Goal: Information Seeking & Learning: Learn about a topic

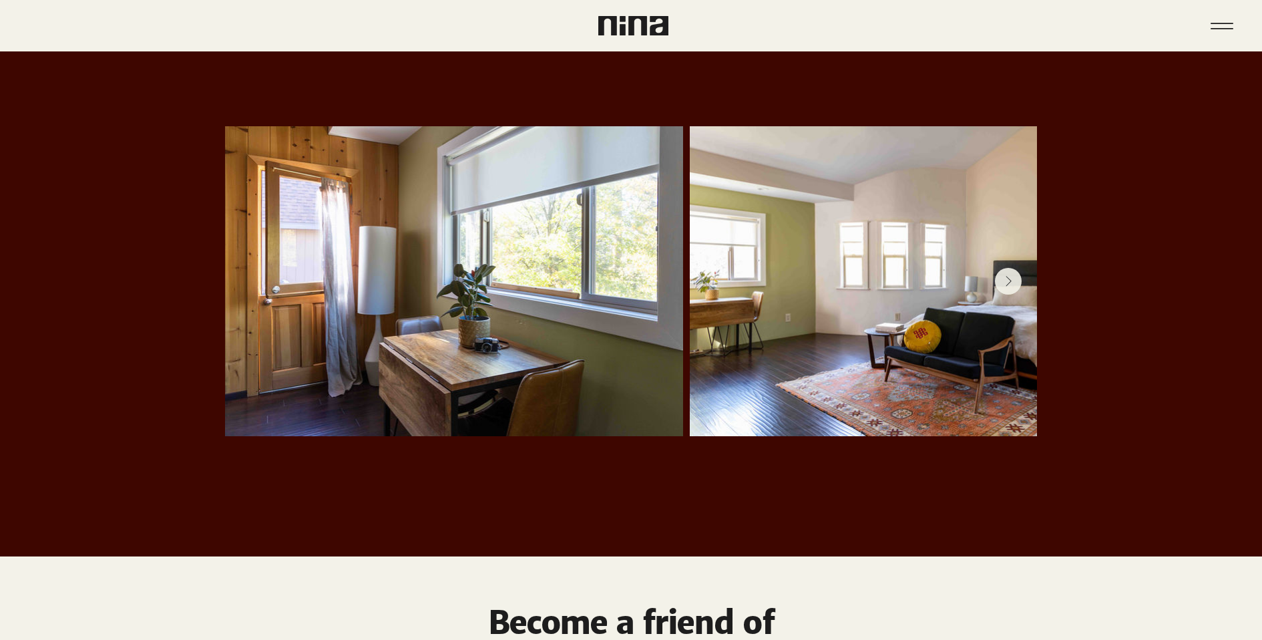
scroll to position [2671, 0]
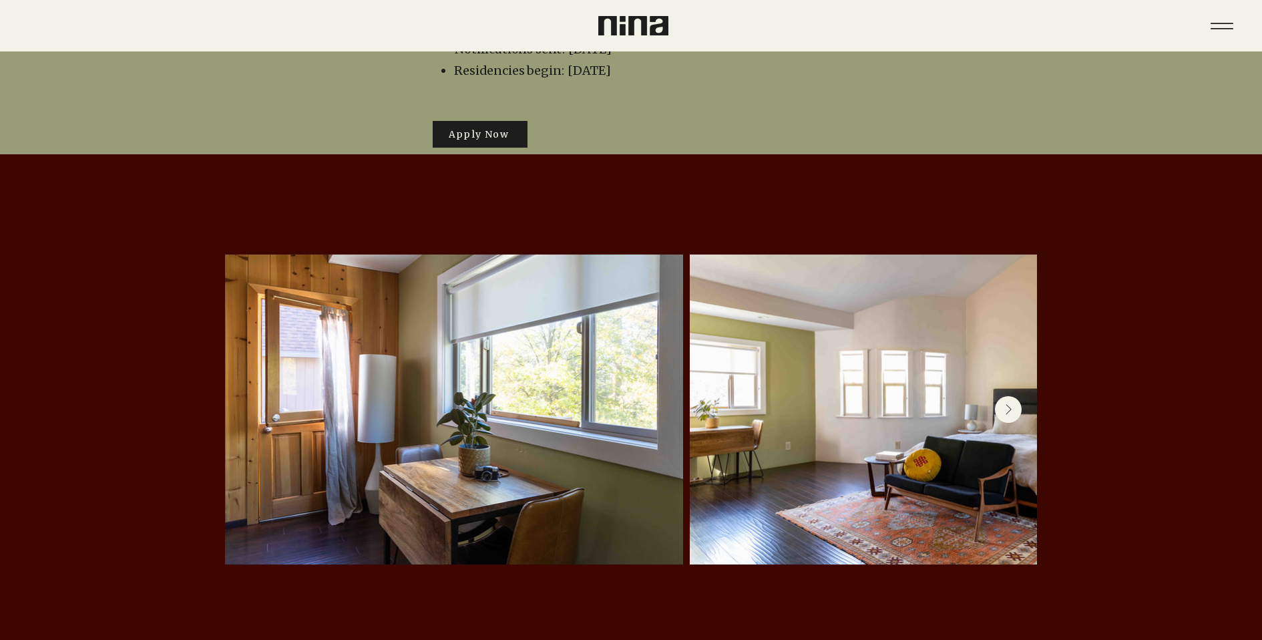
click at [1006, 404] on icon "Next Item" at bounding box center [1008, 409] width 7 height 11
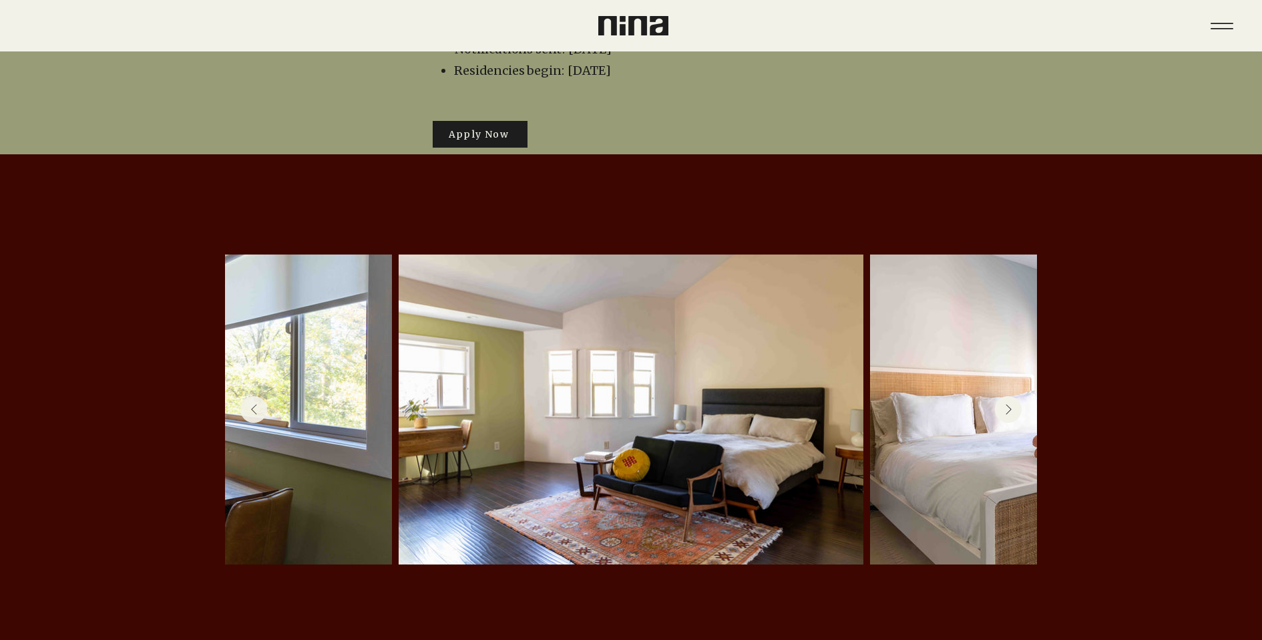
click at [1006, 404] on icon "Next Item" at bounding box center [1008, 409] width 7 height 11
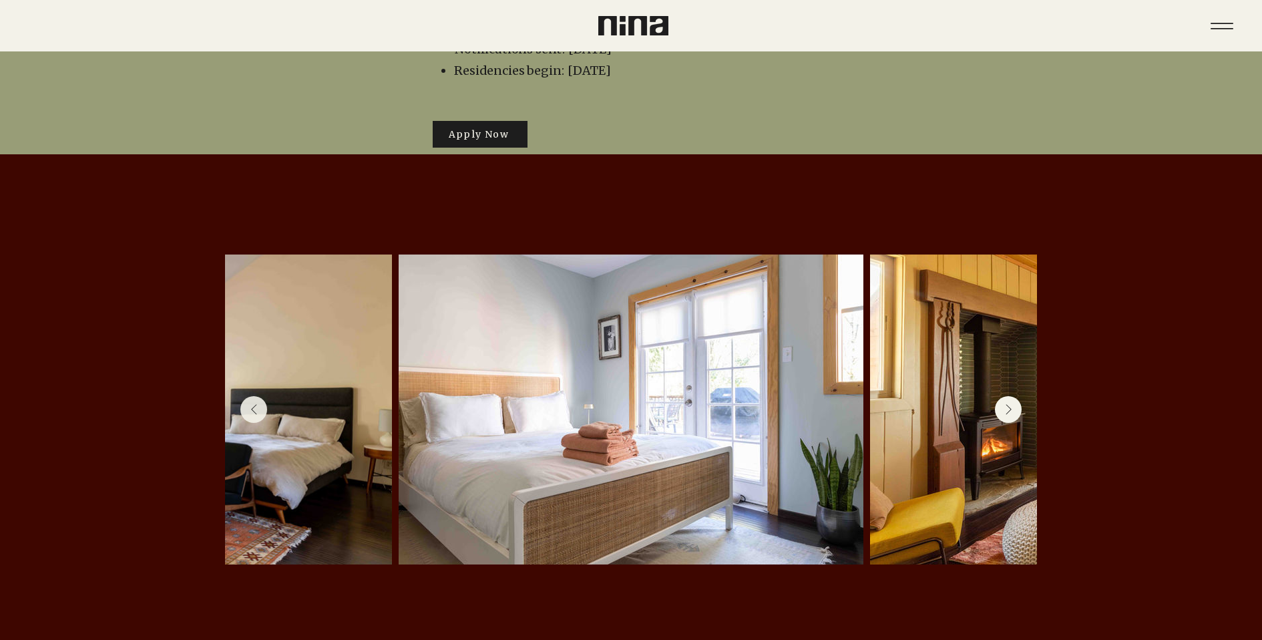
click at [1007, 404] on icon "Next Item" at bounding box center [1008, 409] width 7 height 11
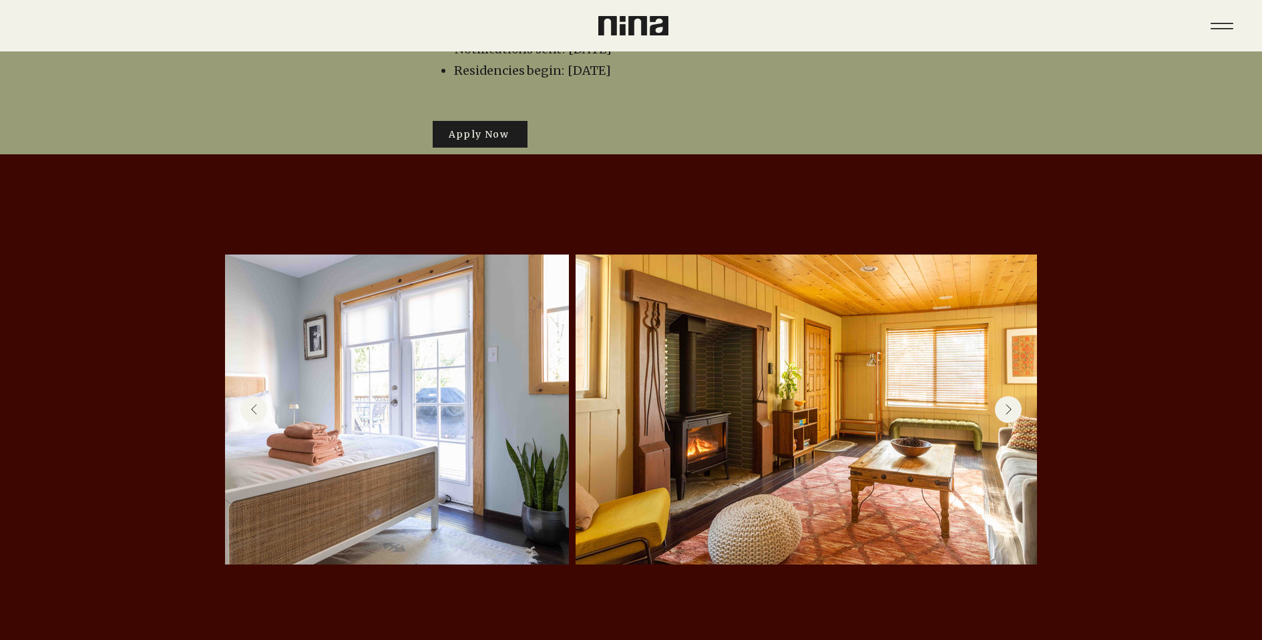
scroll to position [0, 1061]
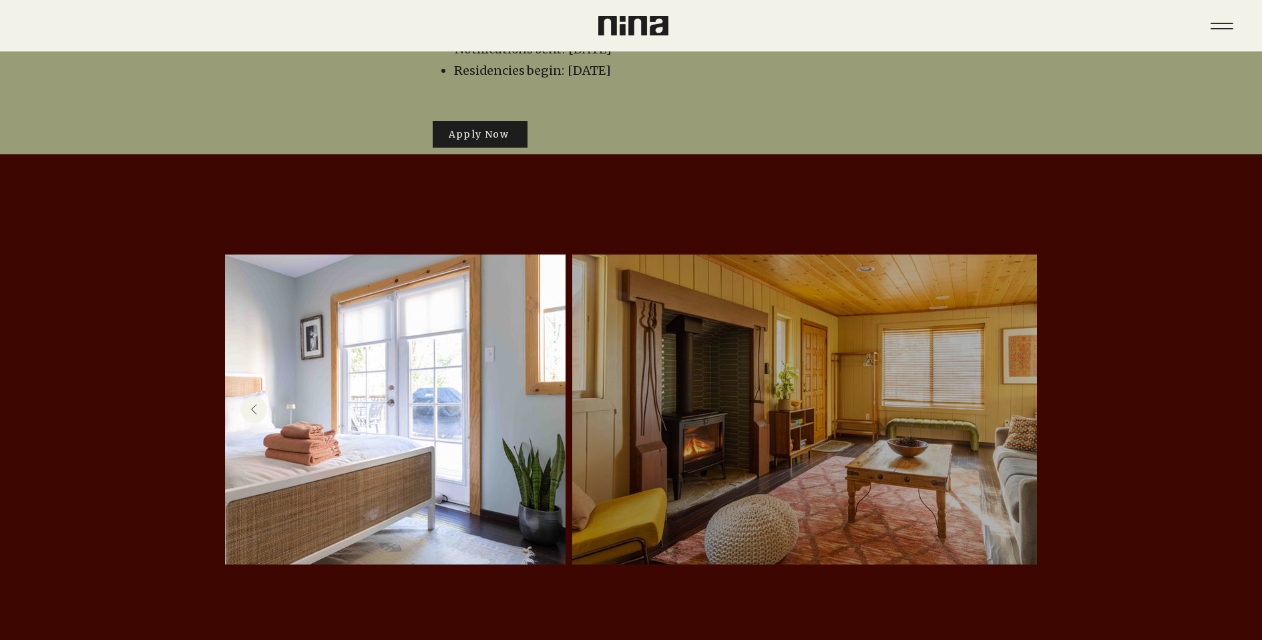
click at [1007, 366] on div at bounding box center [804, 409] width 425 height 270
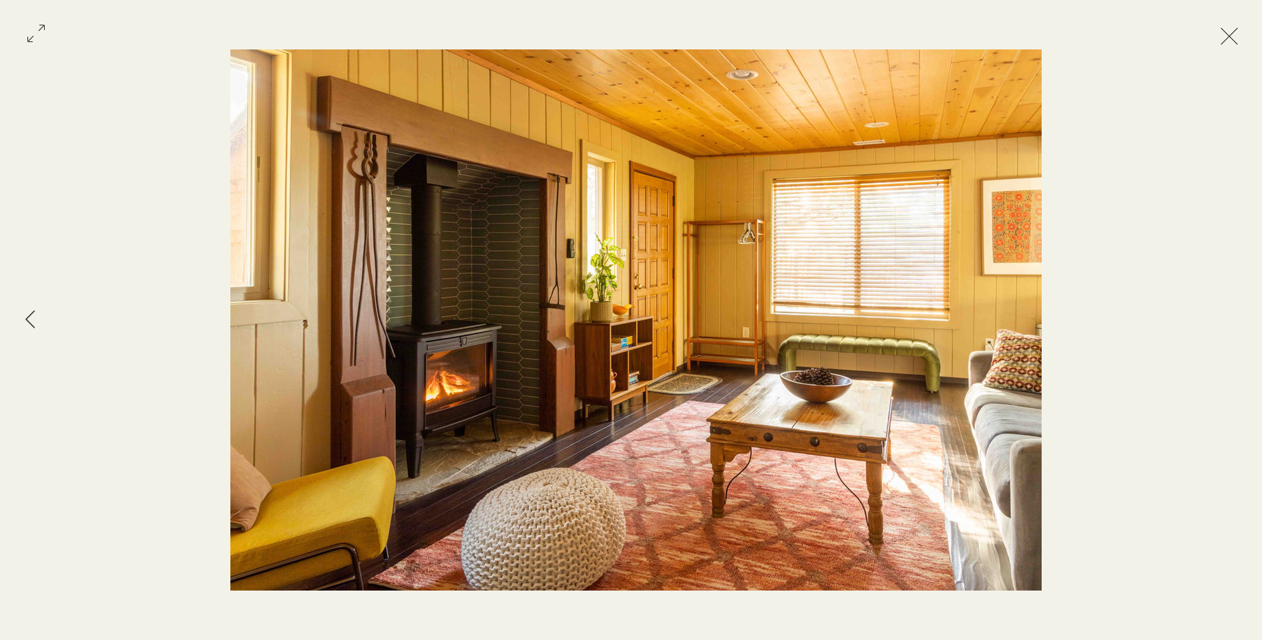
click at [1224, 27] on button "Exit expand mode" at bounding box center [1229, 34] width 25 height 29
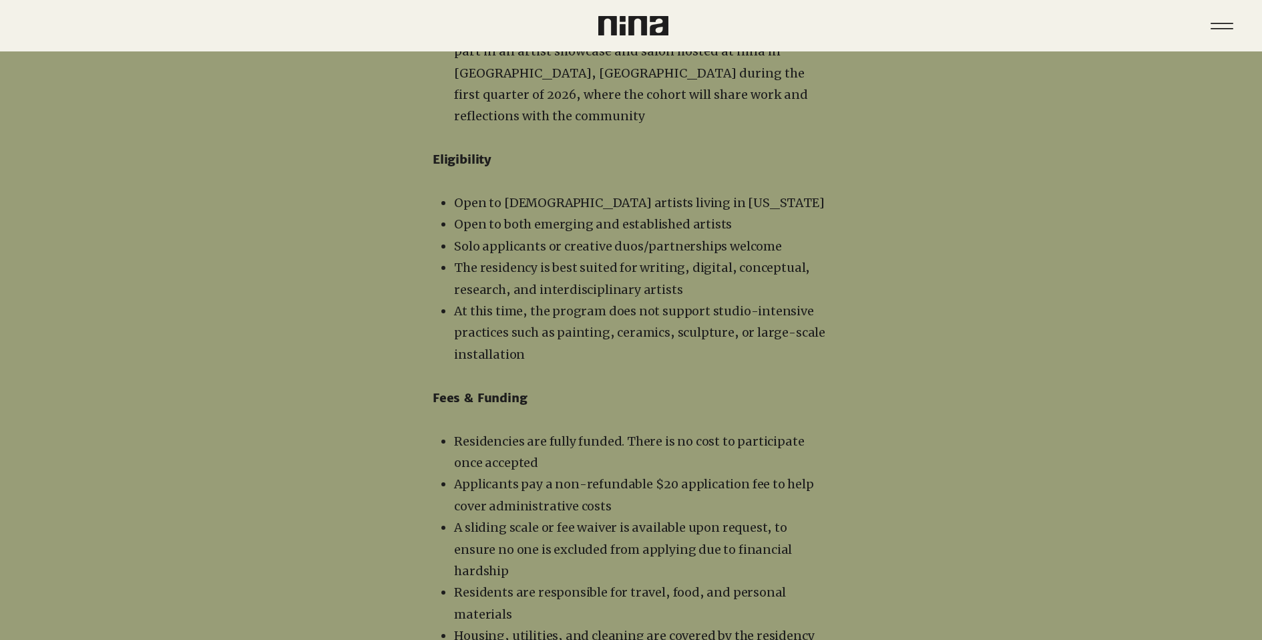
scroll to position [1670, 0]
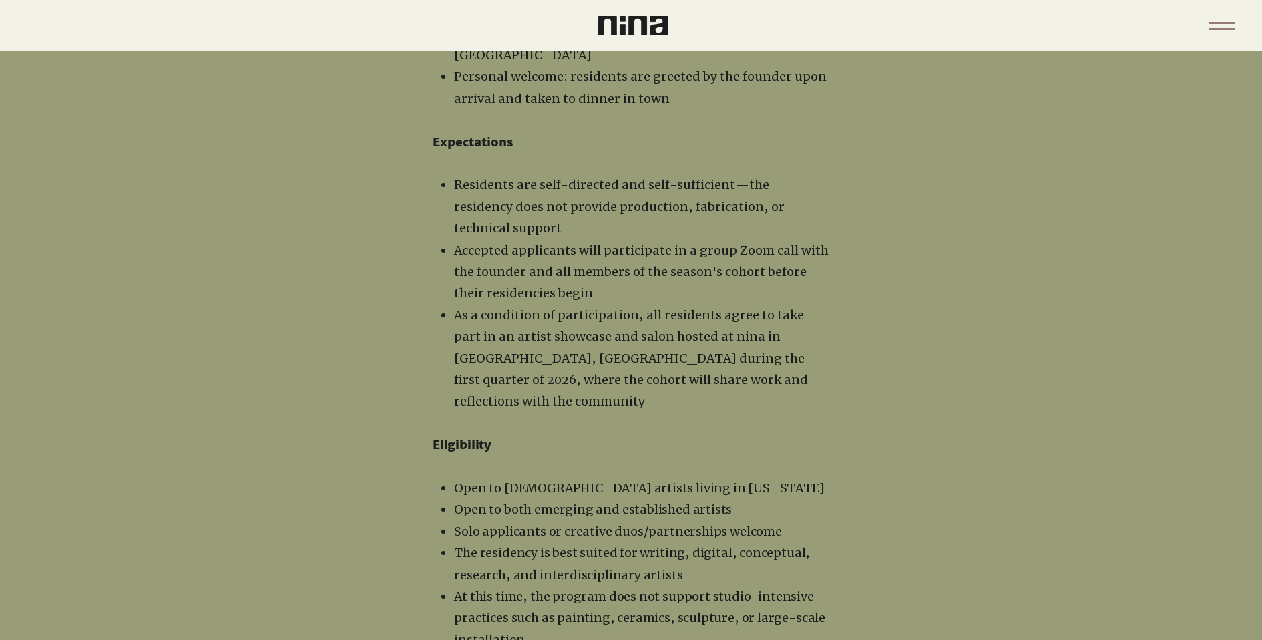
click at [1220, 30] on icon "Menu" at bounding box center [1222, 26] width 47 height 47
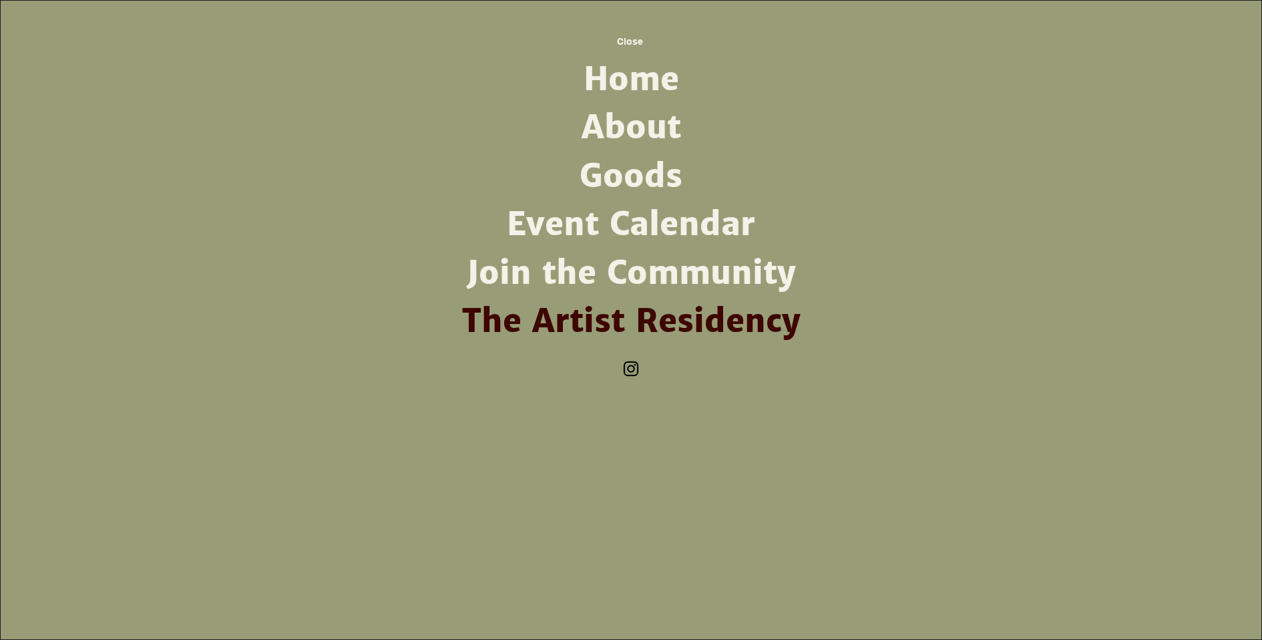
scroll to position [0, 0]
click at [644, 126] on link "About" at bounding box center [631, 128] width 349 height 48
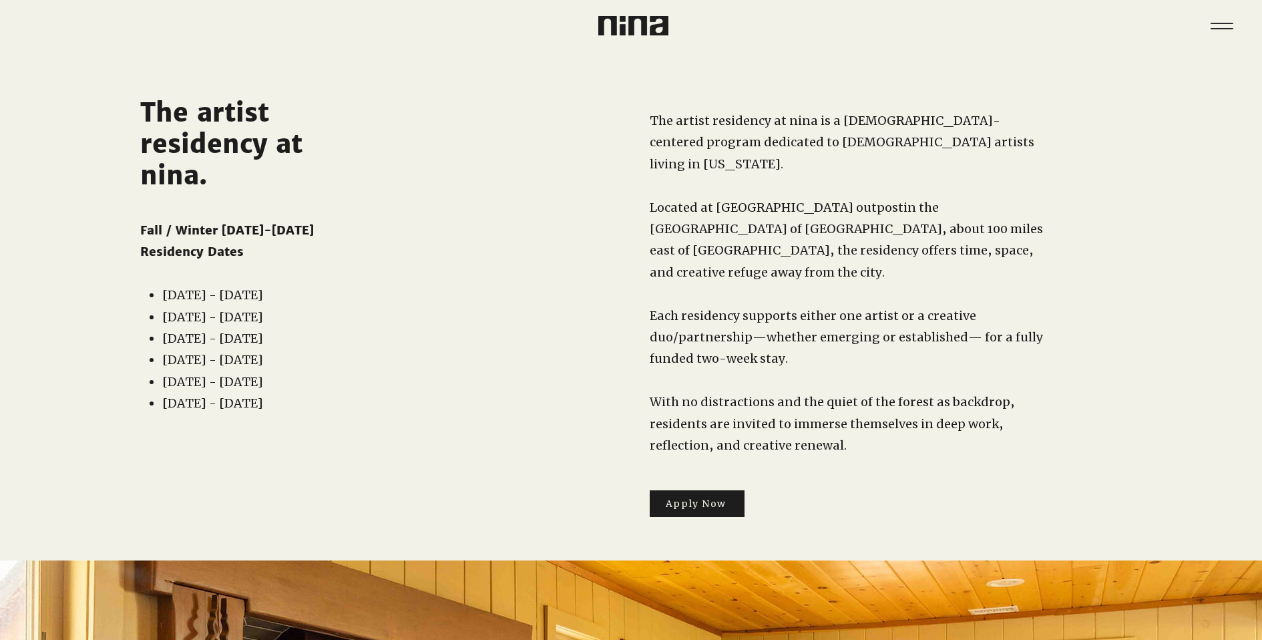
scroll to position [1670, 0]
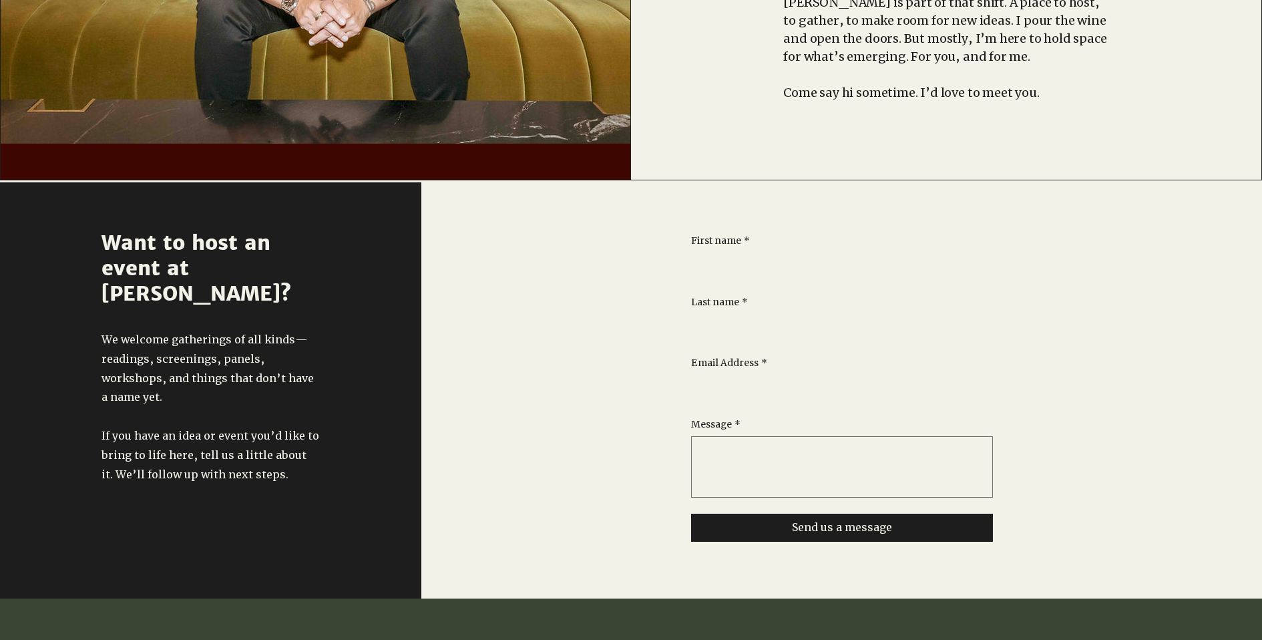
scroll to position [847, 0]
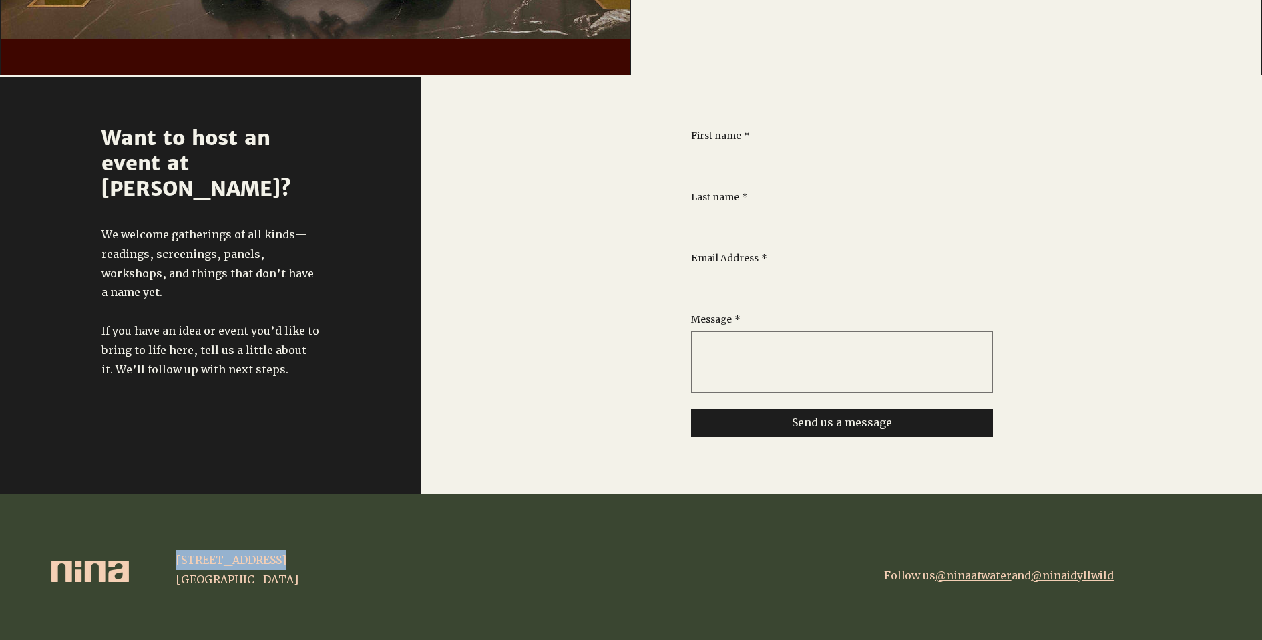
drag, startPoint x: 178, startPoint y: 527, endPoint x: 270, endPoint y: 523, distance: 92.3
click at [270, 550] on p "[STREET_ADDRESS]" at bounding box center [274, 559] width 196 height 19
click at [976, 568] on link "@ninaatwater" at bounding box center [974, 574] width 76 height 13
click at [622, 150] on div at bounding box center [841, 285] width 841 height 416
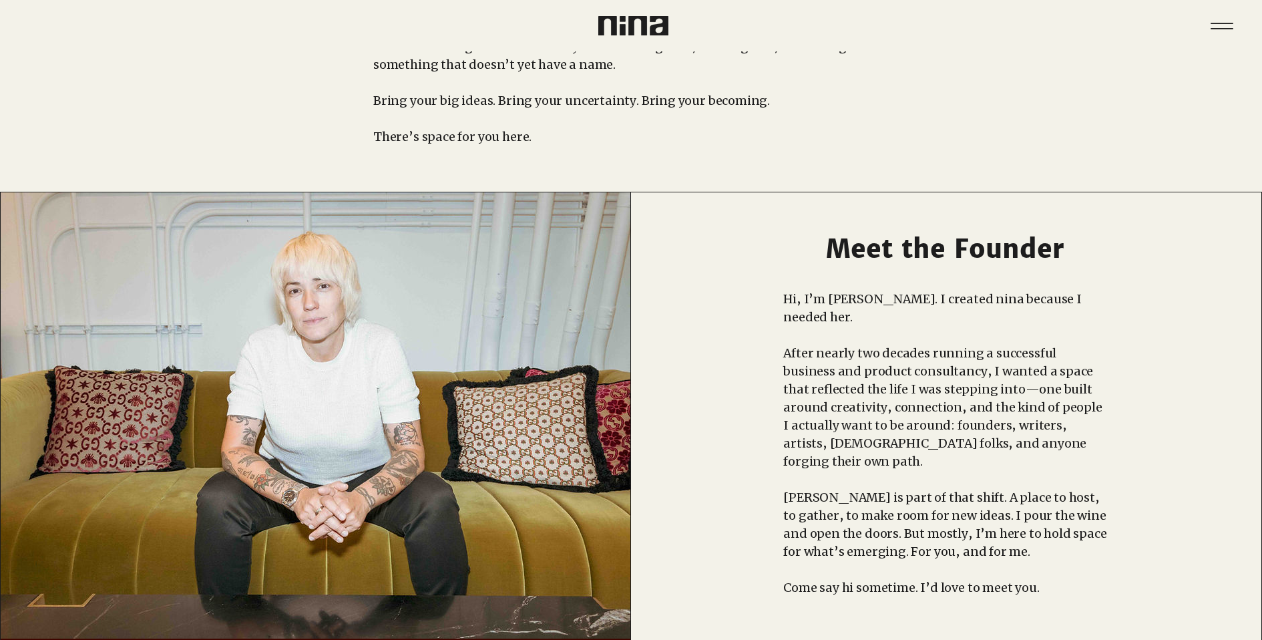
scroll to position [0, 0]
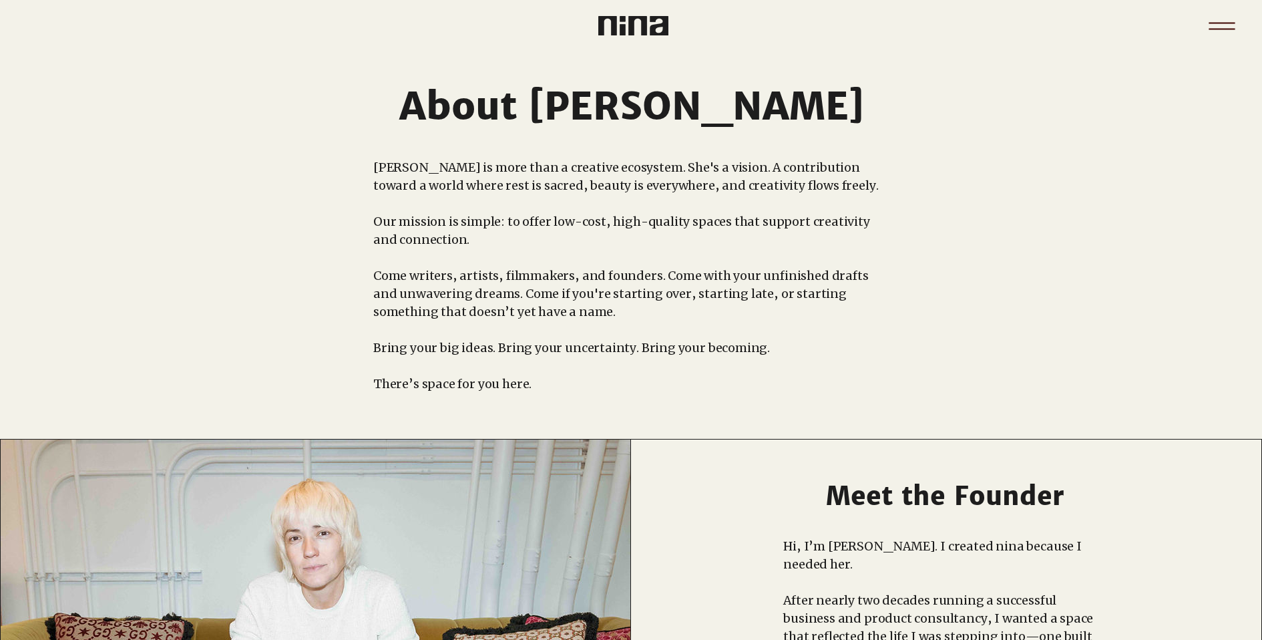
click at [1211, 33] on icon "Menu" at bounding box center [1222, 26] width 47 height 47
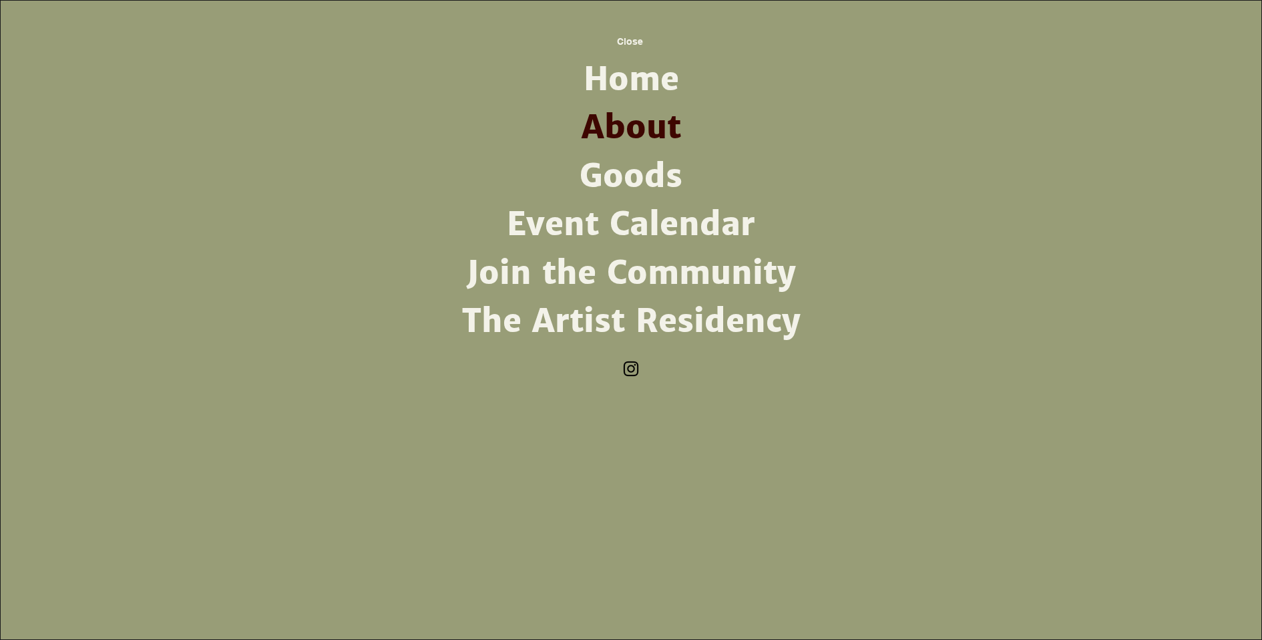
click at [657, 172] on link "Goods" at bounding box center [631, 176] width 349 height 48
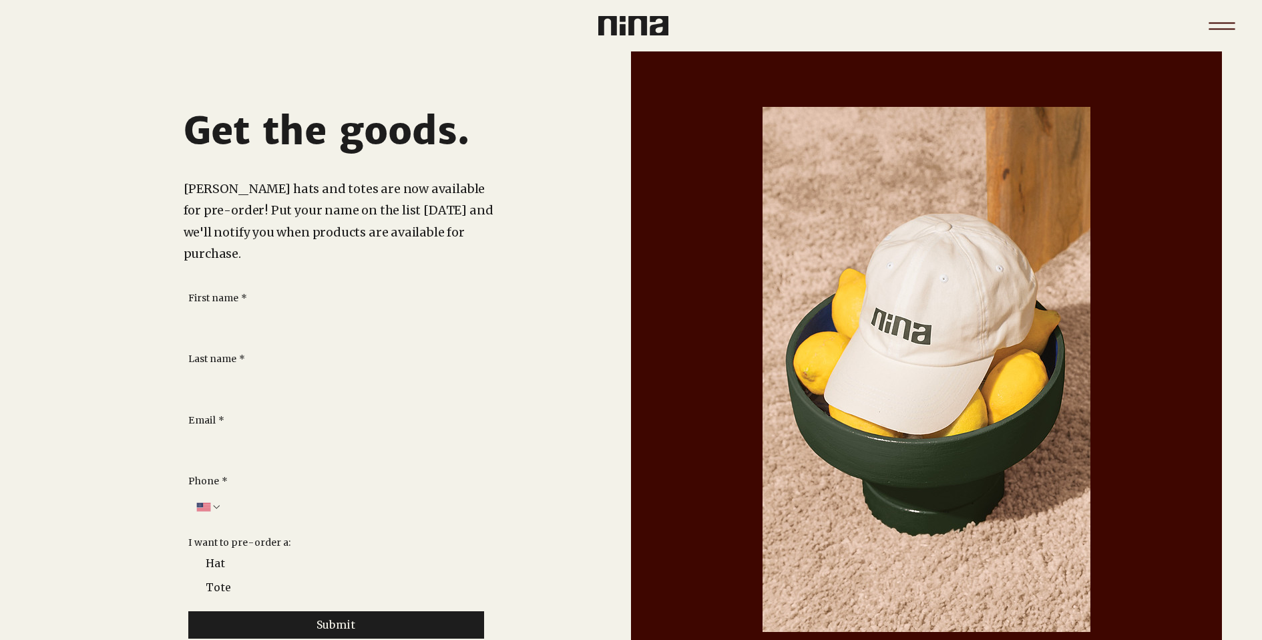
click at [1217, 27] on icon "Menu" at bounding box center [1222, 26] width 47 height 47
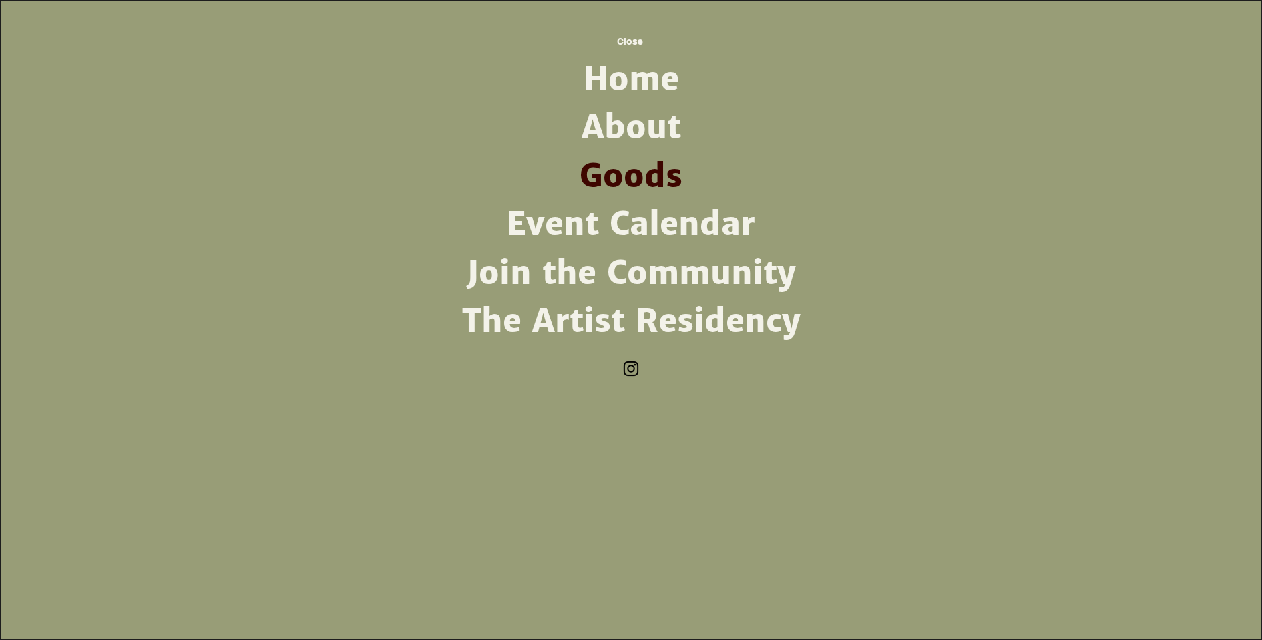
click at [637, 222] on link "Event Calendar" at bounding box center [631, 224] width 349 height 48
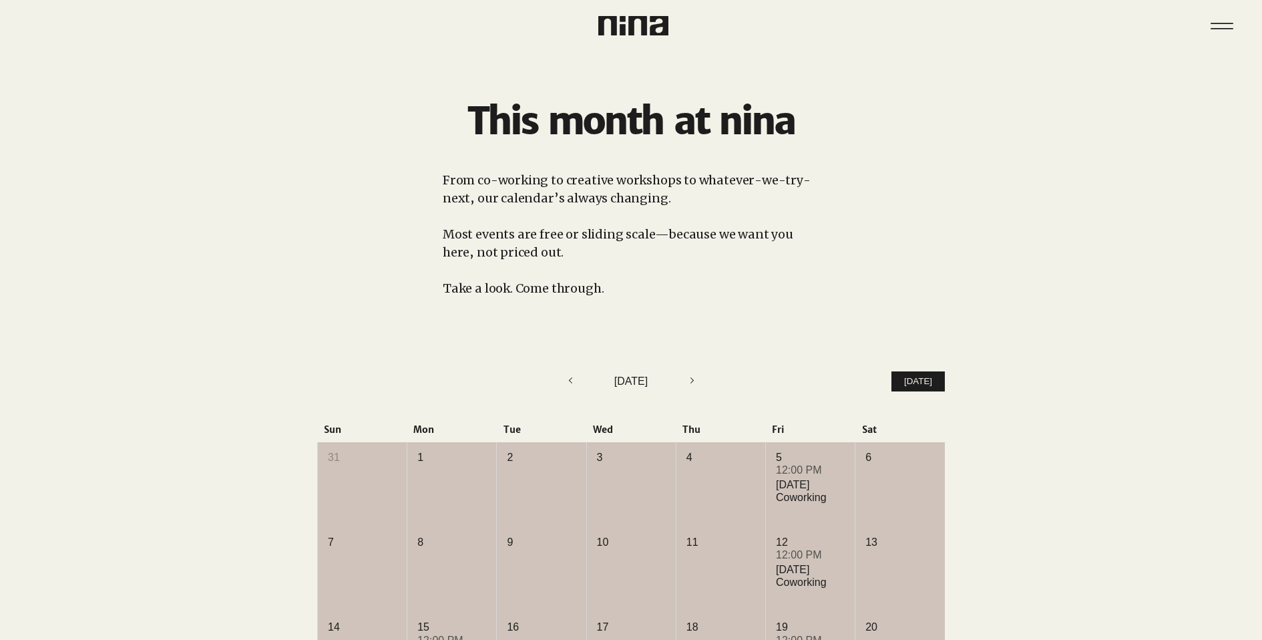
click at [692, 383] on icon "Next month" at bounding box center [693, 380] width 16 height 16
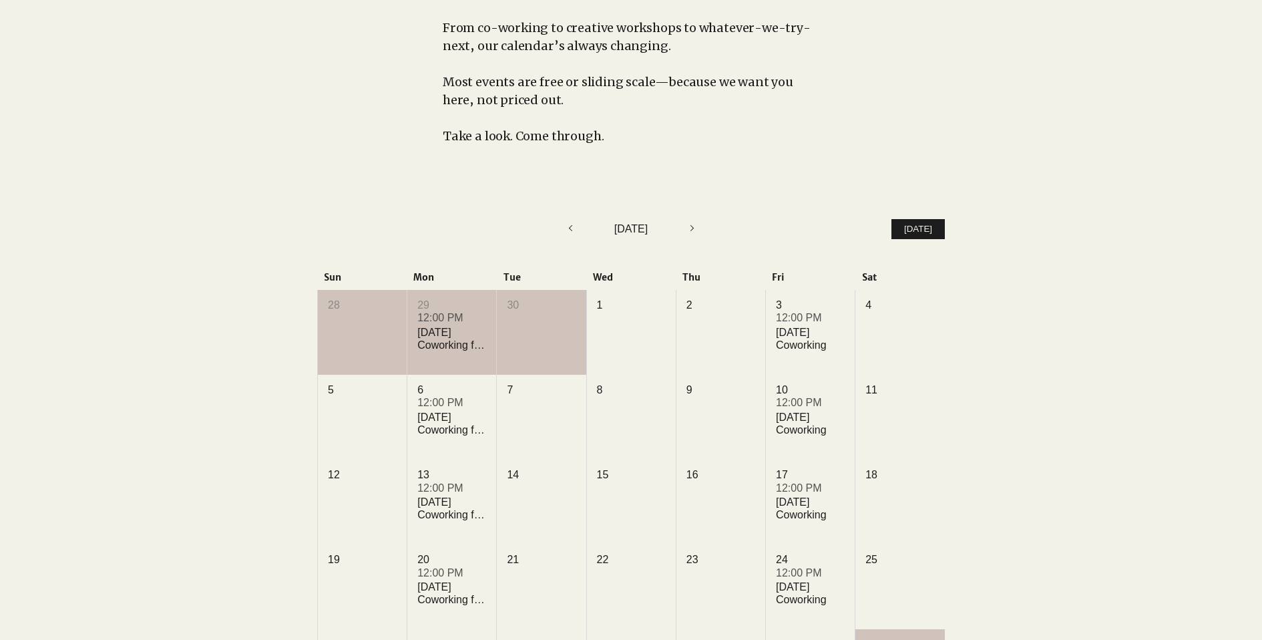
scroll to position [67, 0]
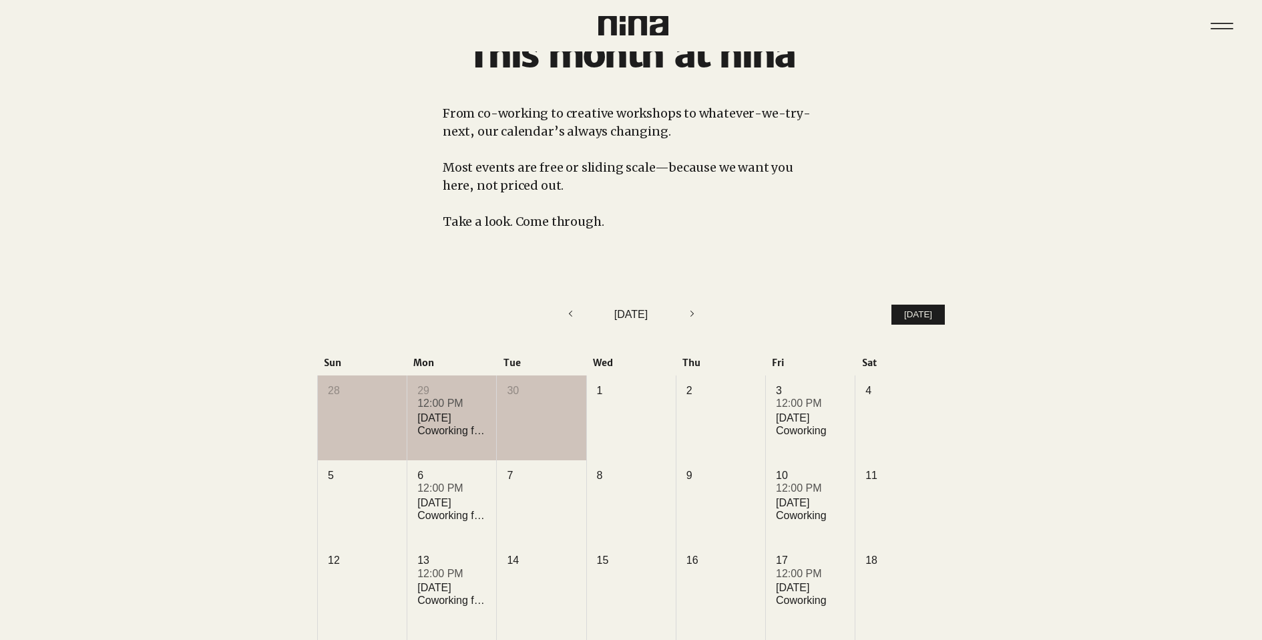
click at [685, 315] on div "[DATE]" at bounding box center [631, 315] width 106 height 16
click at [701, 313] on icon "Next month" at bounding box center [693, 313] width 16 height 16
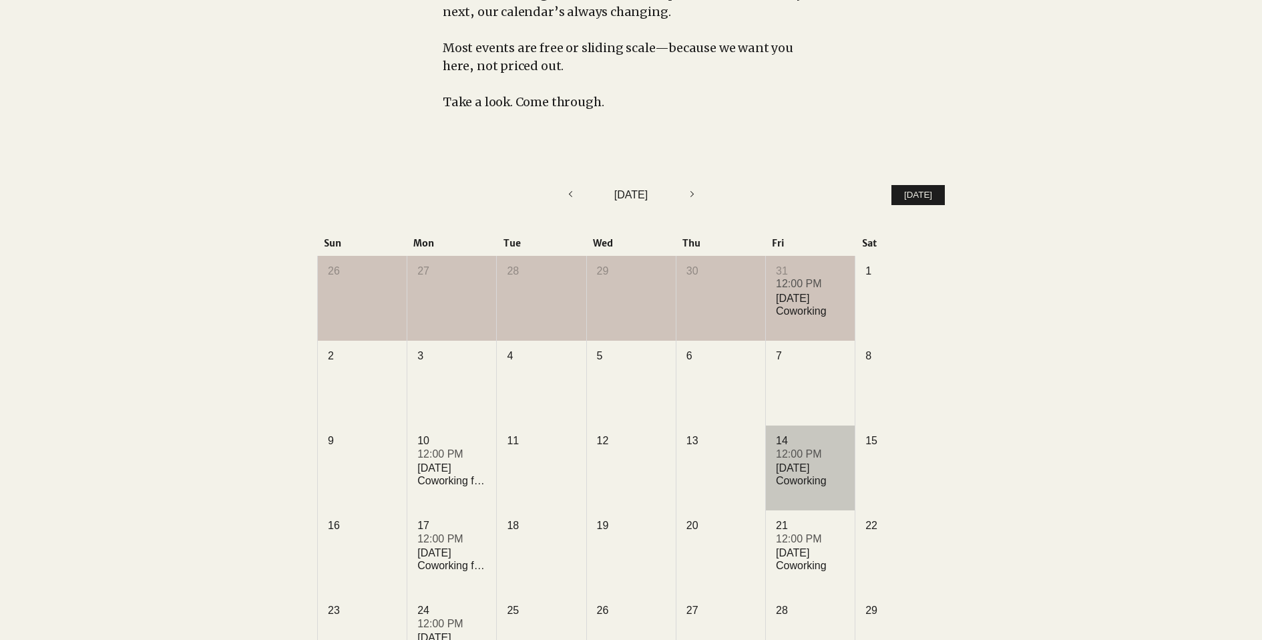
scroll to position [134, 0]
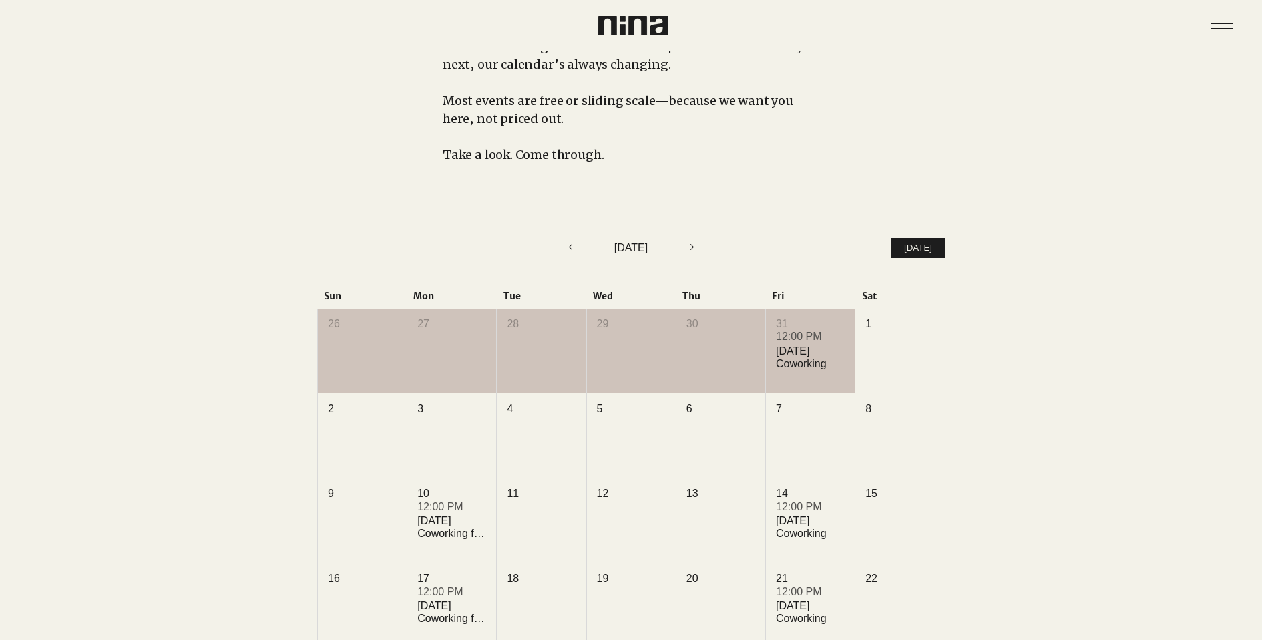
click at [566, 248] on icon "Previous month" at bounding box center [570, 246] width 16 height 16
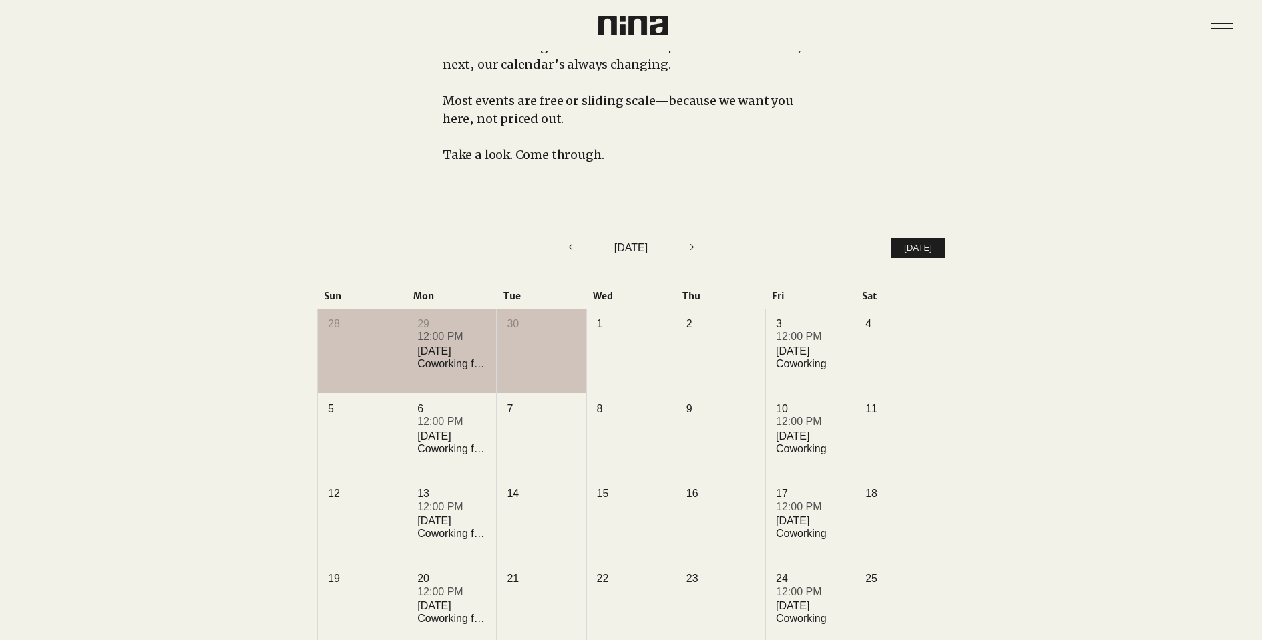
click at [562, 248] on icon "Previous month" at bounding box center [570, 246] width 16 height 16
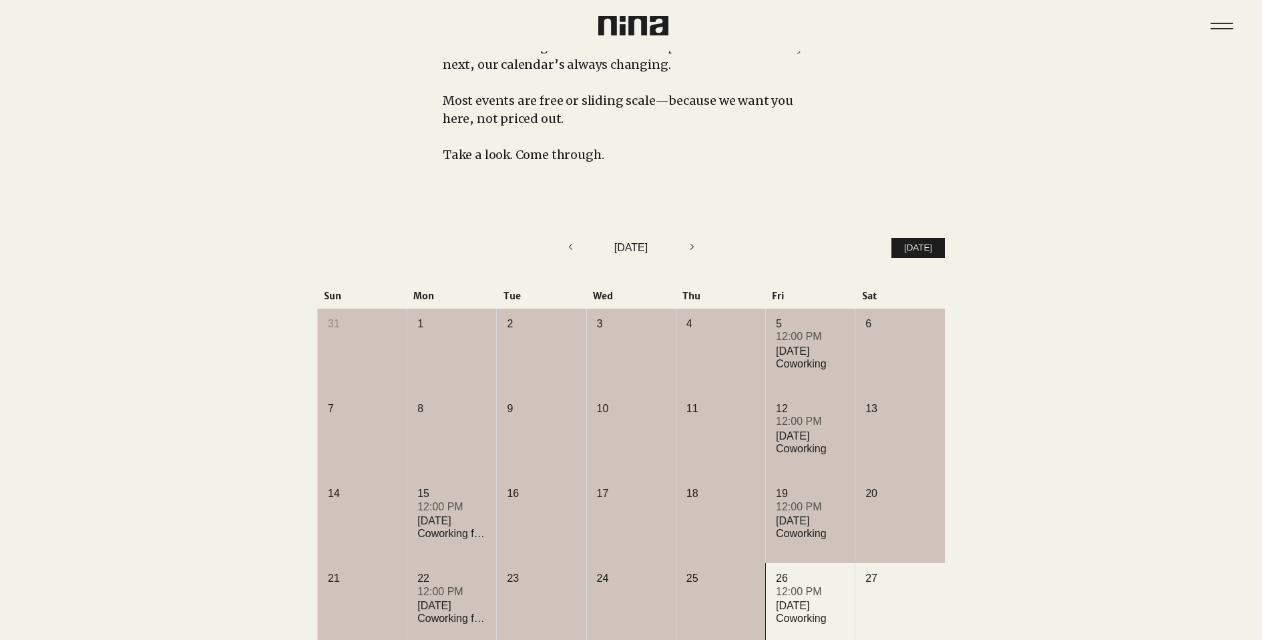
click at [563, 246] on icon "Previous month" at bounding box center [570, 246] width 16 height 16
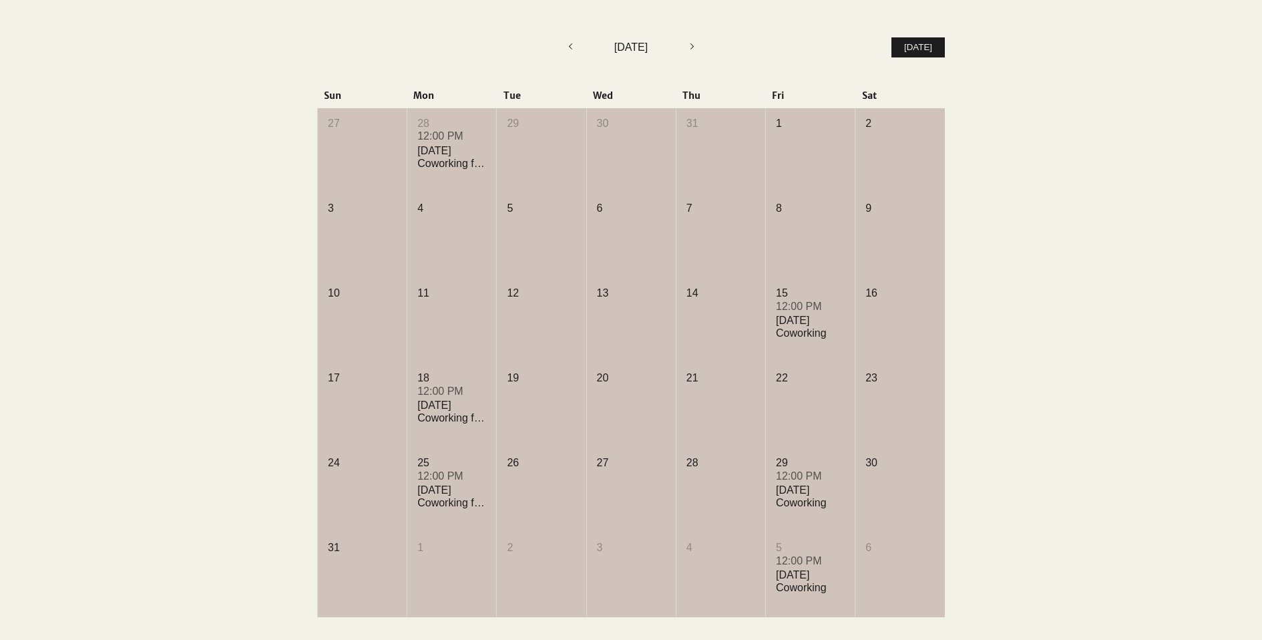
scroll to position [267, 0]
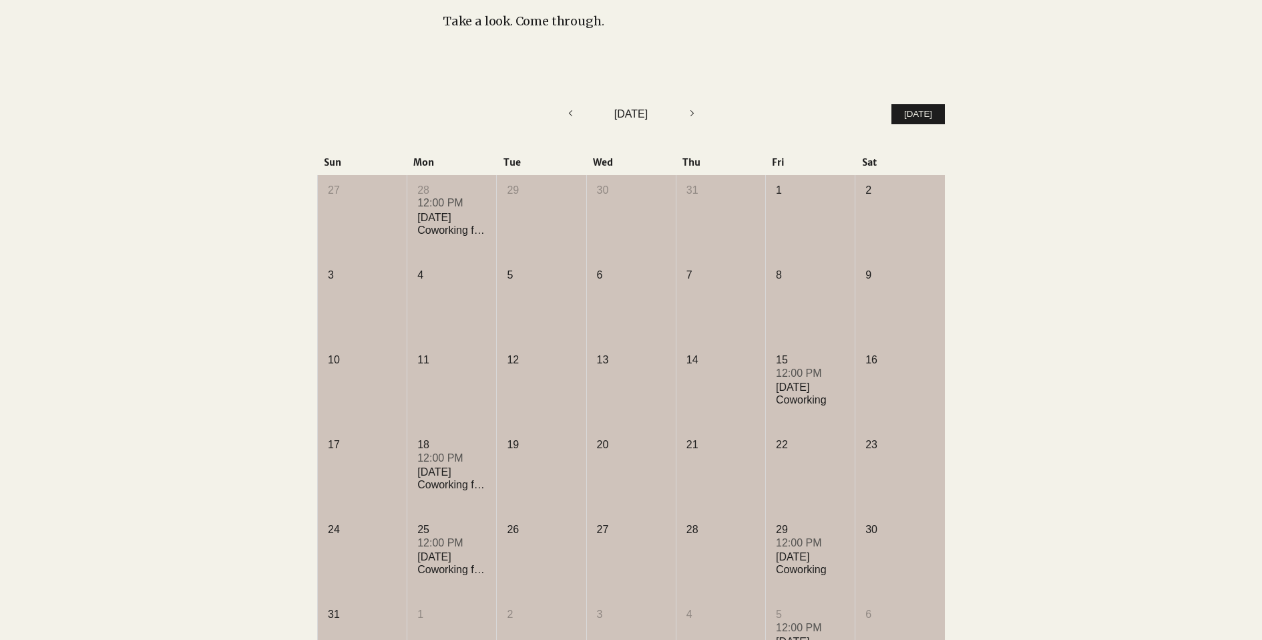
click at [568, 121] on icon "Previous month" at bounding box center [570, 113] width 16 height 16
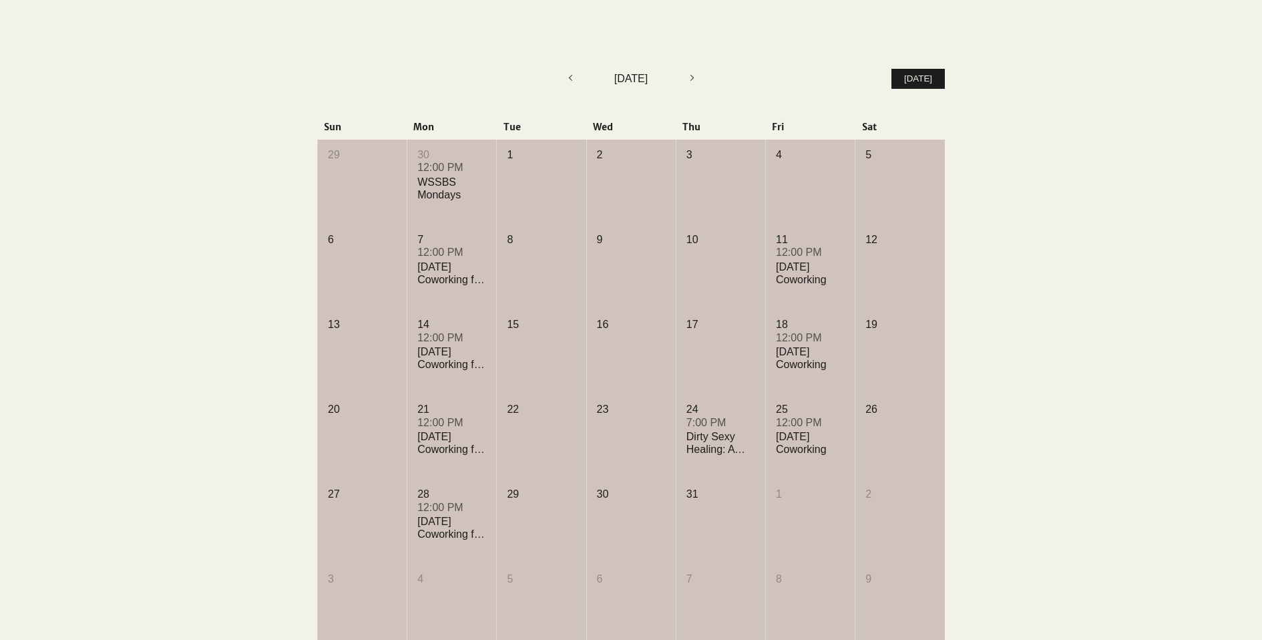
scroll to position [334, 0]
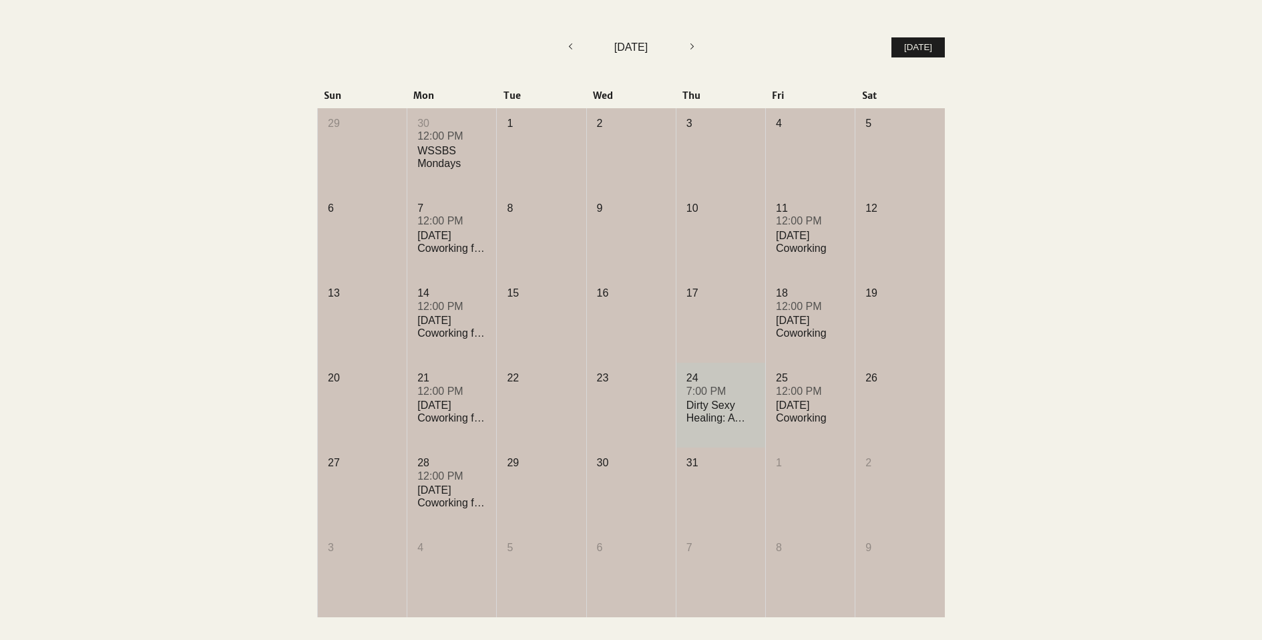
click at [697, 413] on div "Dirty Sexy Healing: A Free Intro to Erotic Writing" at bounding box center [721, 411] width 69 height 25
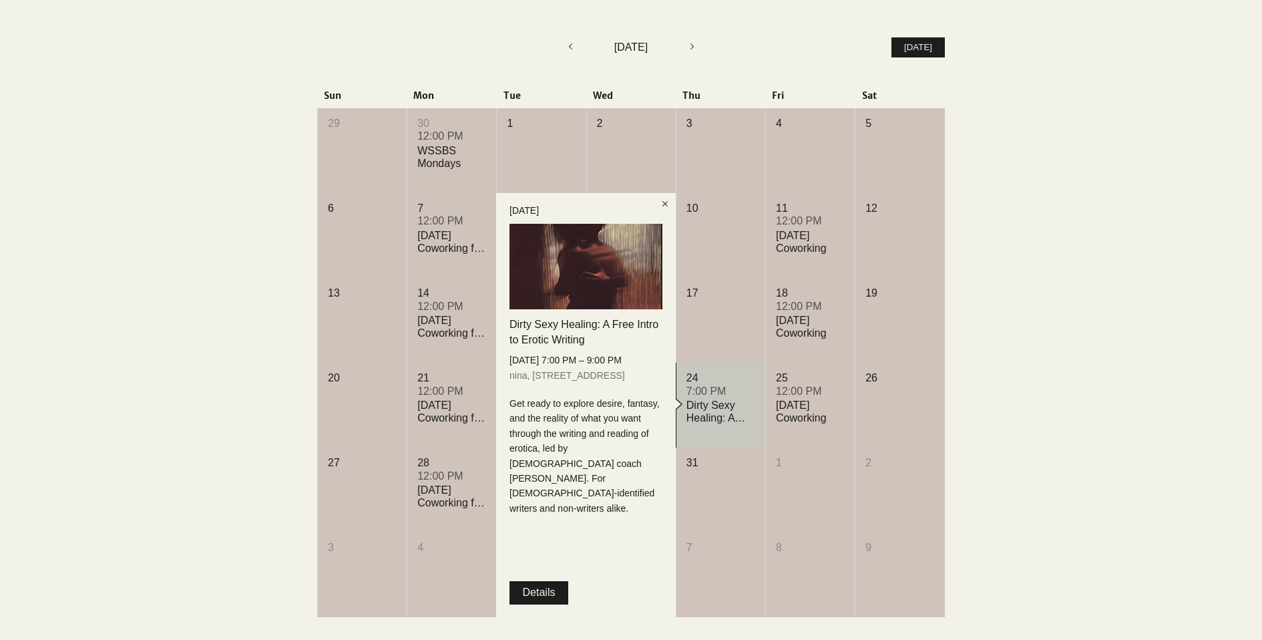
click at [568, 122] on div "1" at bounding box center [541, 123] width 69 height 15
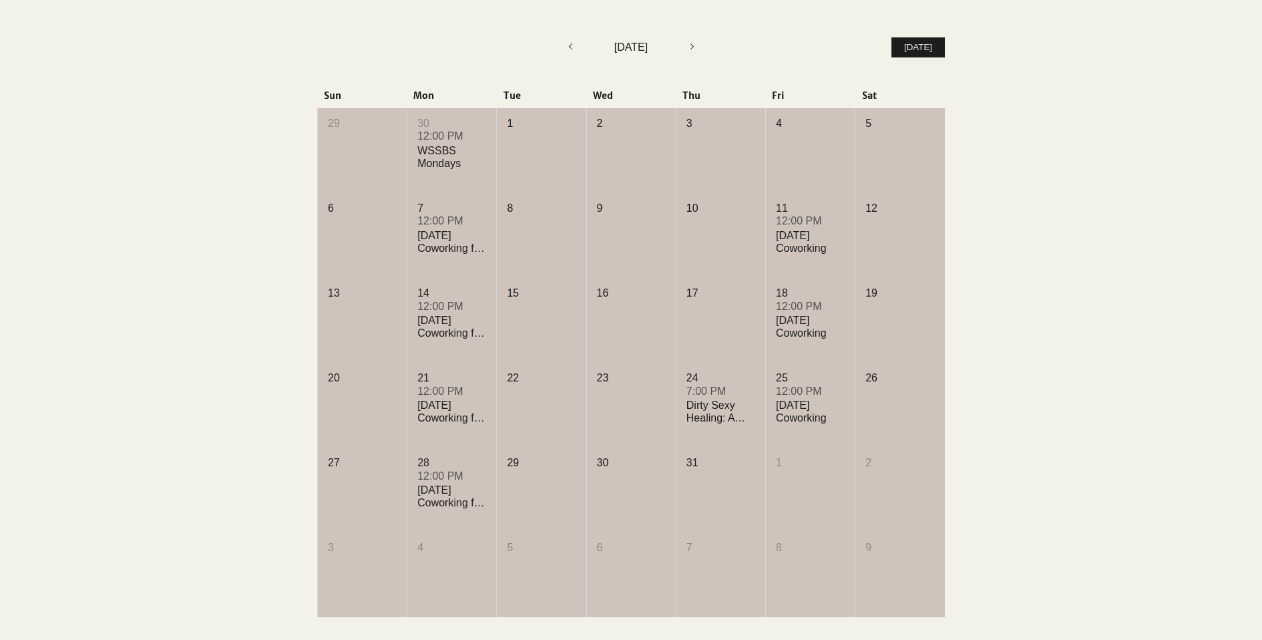
click at [564, 49] on icon "Previous month" at bounding box center [570, 46] width 16 height 16
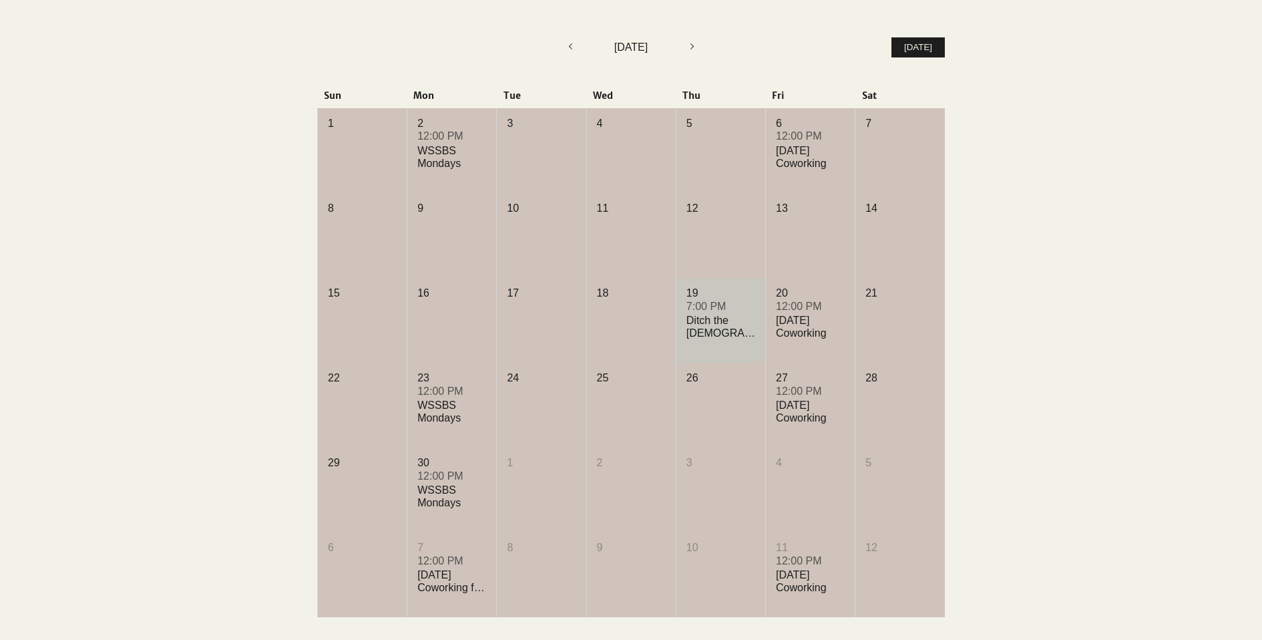
click at [731, 332] on div "Ditch the Bible: The Real Truth About How TV Shows Get Pitched and Sold" at bounding box center [721, 326] width 69 height 25
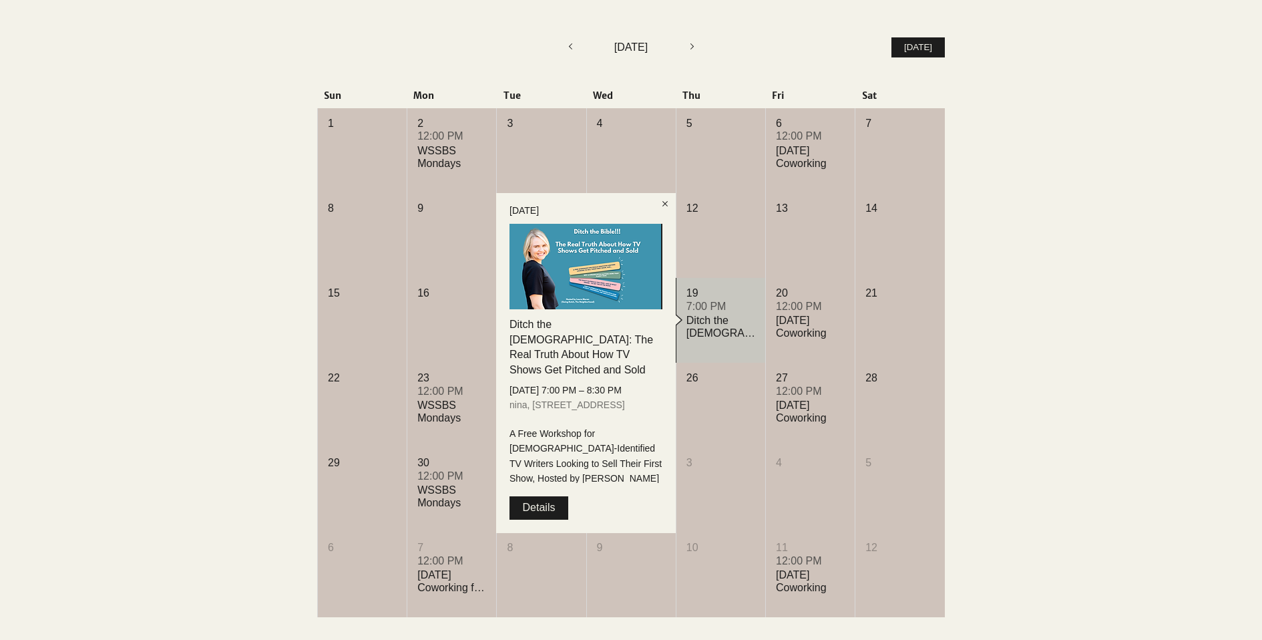
click at [737, 385] on div "26" at bounding box center [721, 378] width 69 height 15
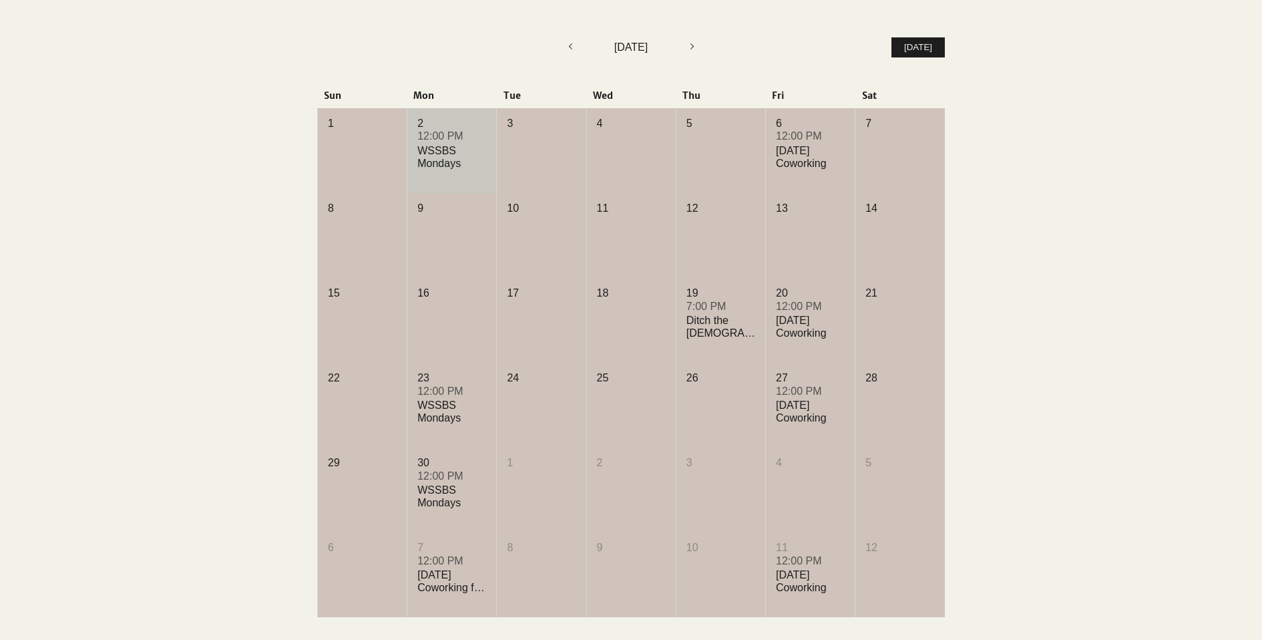
click at [435, 177] on div "12:00 PM WSSBS Mondays +1 more" at bounding box center [451, 159] width 69 height 57
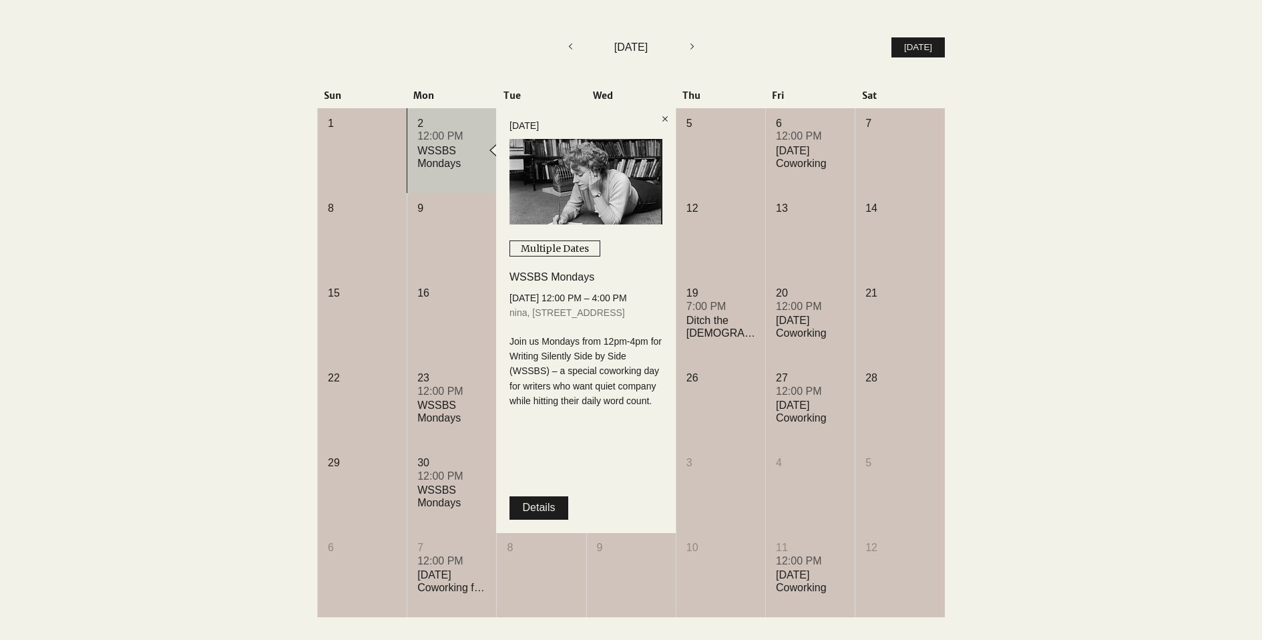
click at [532, 104] on div "Sun Mon Tue Wed Thu Fri Sat 1 2 12:00 PM WSSBS Mondays +1 more 3 4 5 6 12:00 PM…" at bounding box center [631, 353] width 628 height 527
click at [571, 45] on icon "Previous month" at bounding box center [570, 46] width 16 height 16
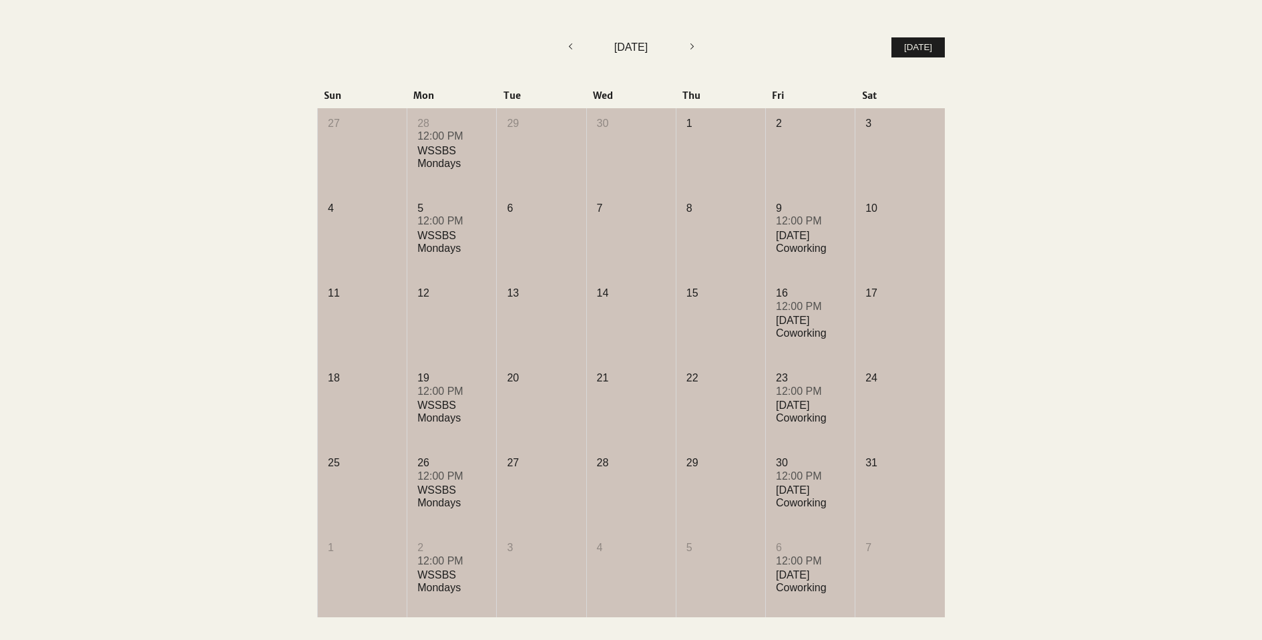
click at [569, 48] on icon "Previous month" at bounding box center [570, 46] width 16 height 16
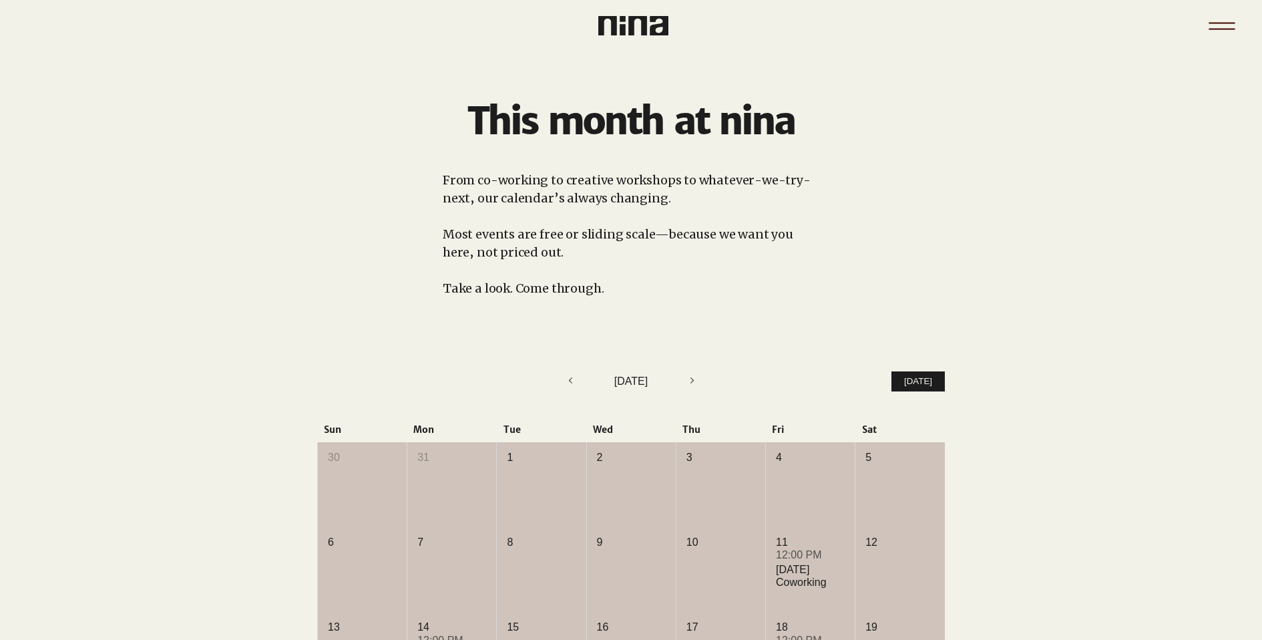
click at [1221, 18] on icon "Menu" at bounding box center [1222, 26] width 47 height 47
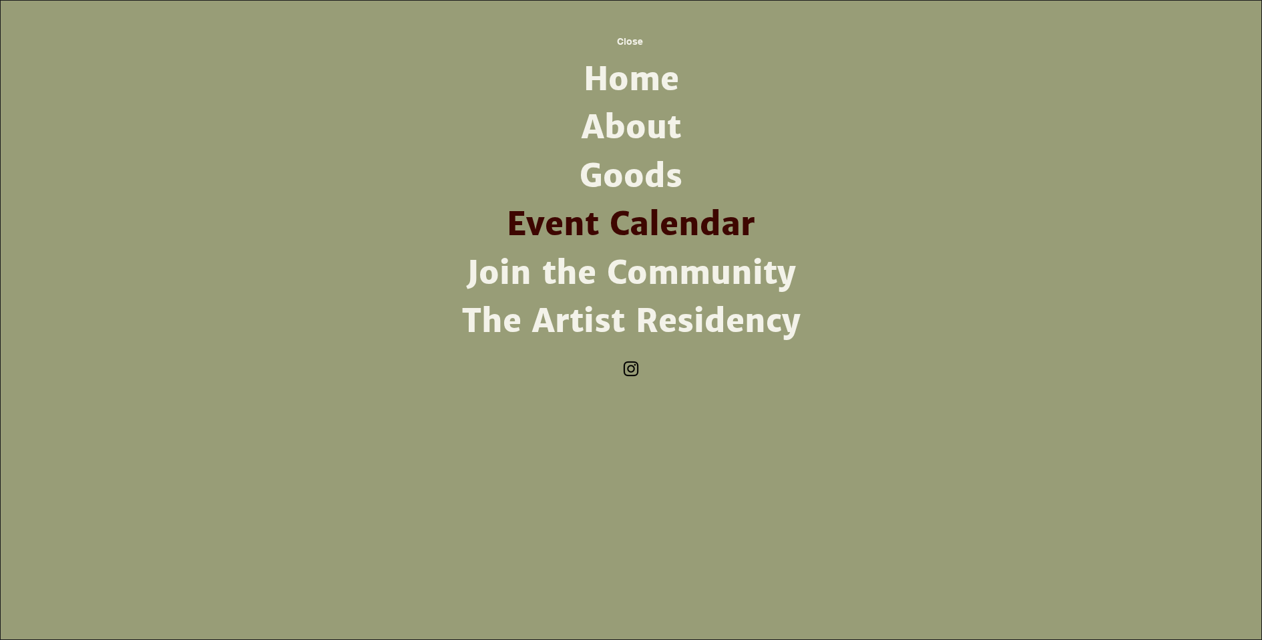
click at [584, 273] on link "Join the Community" at bounding box center [631, 273] width 349 height 48
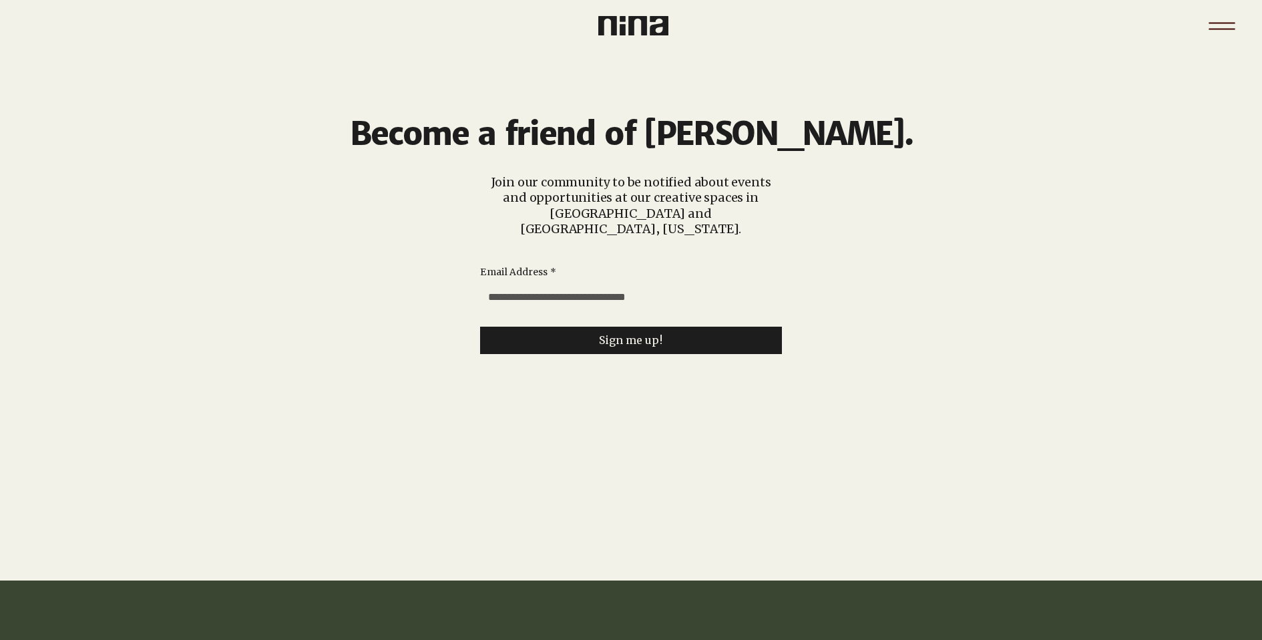
click at [1234, 20] on icon "Menu" at bounding box center [1222, 26] width 47 height 47
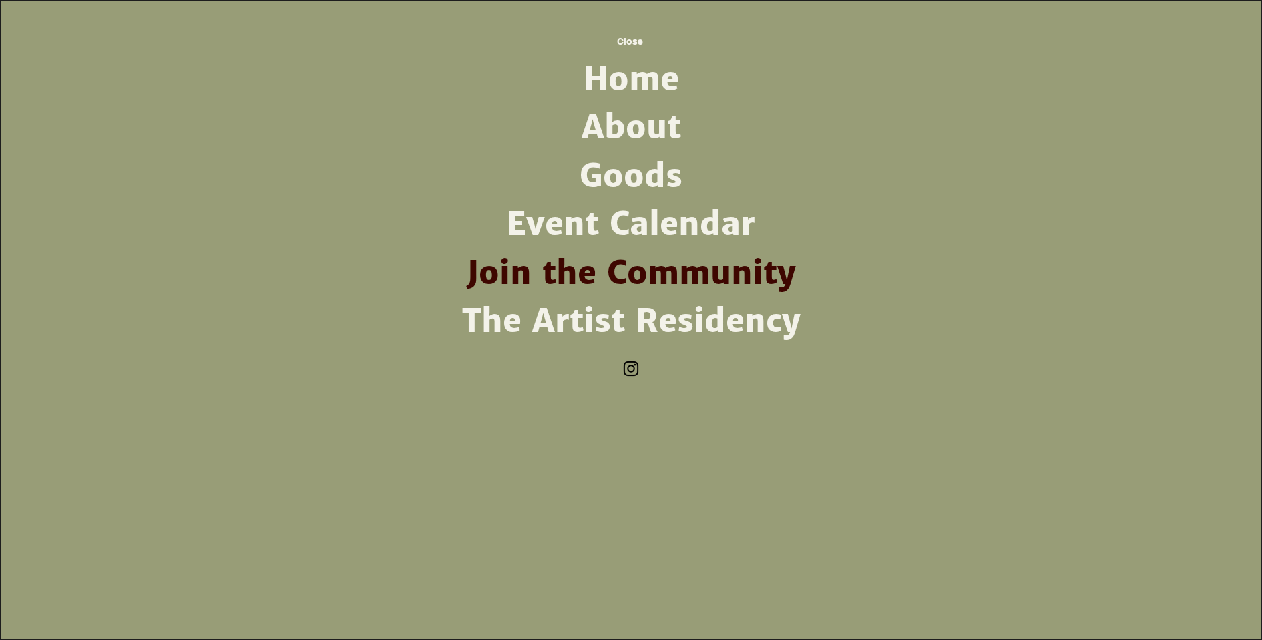
click at [724, 320] on link "The Artist Residency" at bounding box center [631, 321] width 349 height 48
